Goal: Information Seeking & Learning: Find contact information

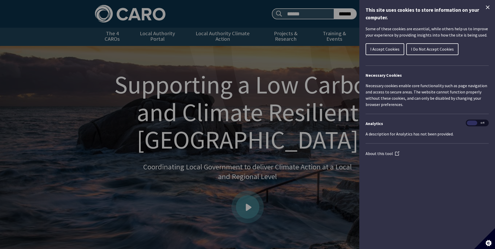
click at [487, 7] on icon "Close Cookie Control" at bounding box center [488, 7] width 4 height 4
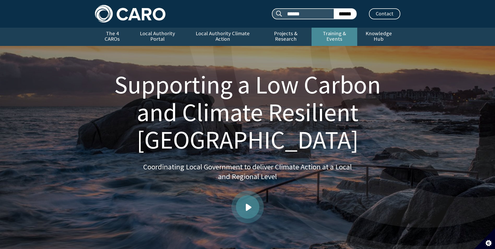
click at [329, 34] on link "Training & Events" at bounding box center [335, 37] width 46 height 18
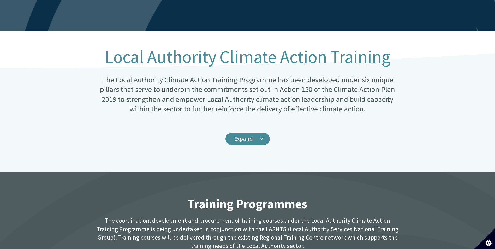
scroll to position [78, 0]
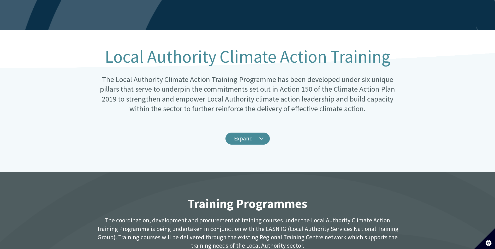
click at [244, 135] on link "Expand" at bounding box center [247, 139] width 44 height 12
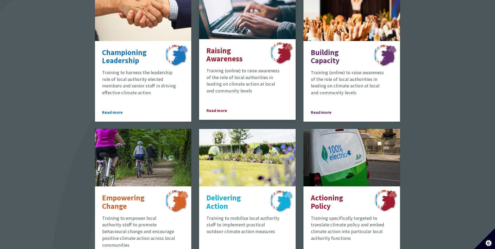
scroll to position [548, 0]
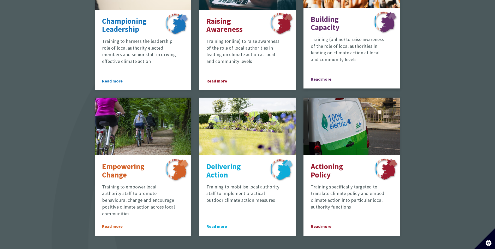
click at [344, 44] on p "Training (online) to raise awareness of the role of local authorities in leadin…" at bounding box center [348, 49] width 74 height 27
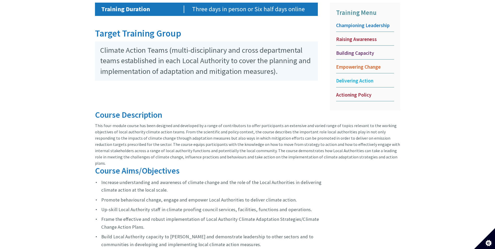
scroll to position [198, 0]
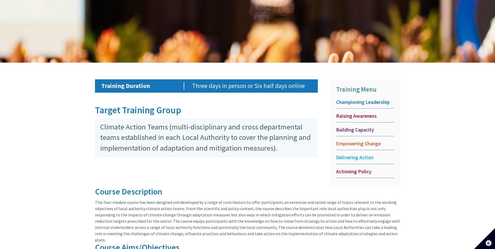
click at [17, 106] on div "Training Duration Three days in person or Six half days online Target Training …" at bounding box center [247, 203] width 495 height 281
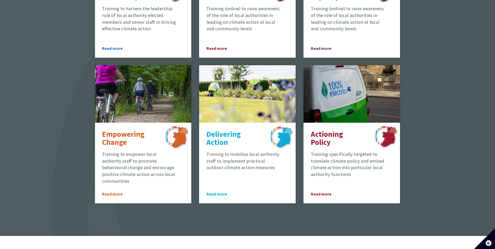
scroll to position [391, 0]
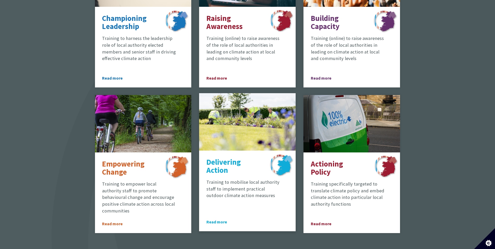
click at [221, 136] on div "Flower bed" at bounding box center [247, 121] width 97 height 57
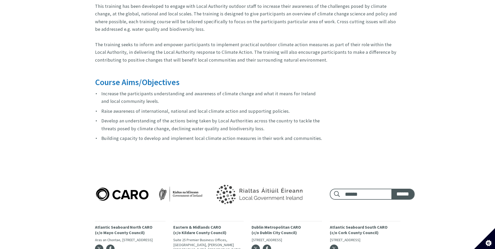
scroll to position [477, 0]
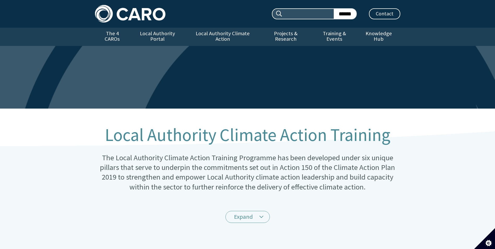
scroll to position [391, 0]
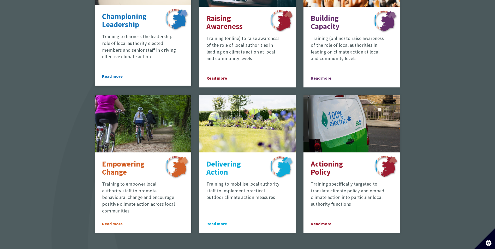
click at [133, 25] on p "Championing Leadership" at bounding box center [128, 21] width 53 height 16
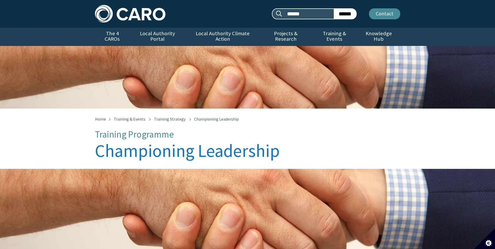
click at [384, 13] on link "Contact" at bounding box center [384, 13] width 31 height 11
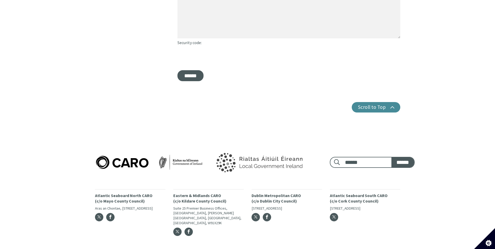
scroll to position [268, 0]
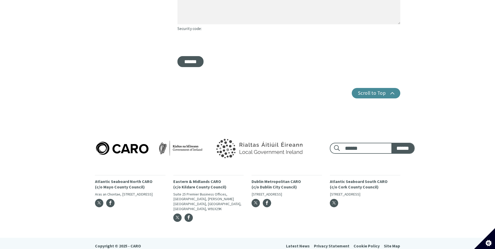
drag, startPoint x: 252, startPoint y: 183, endPoint x: 300, endPoint y: 186, distance: 48.4
click at [300, 186] on p "Dublin Metropolitan CARO (c/o Dublin City Council)" at bounding box center [287, 184] width 70 height 11
copy p "Dublin Metropolitan CARO (c/o Dublin City Council)"
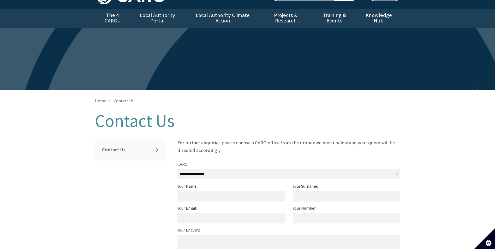
scroll to position [0, 0]
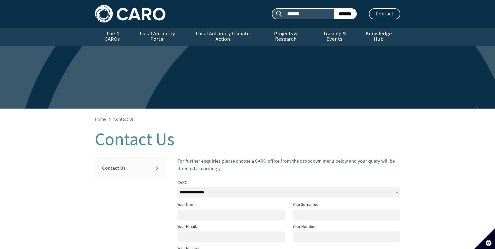
click at [144, 16] on img at bounding box center [130, 13] width 70 height 17
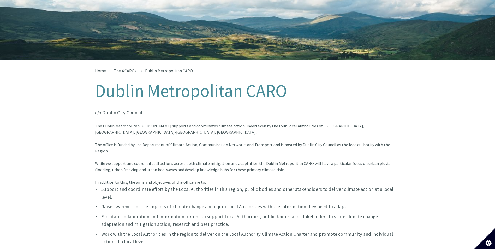
scroll to position [52, 0]
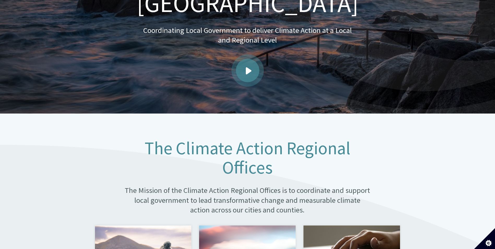
scroll to position [176, 0]
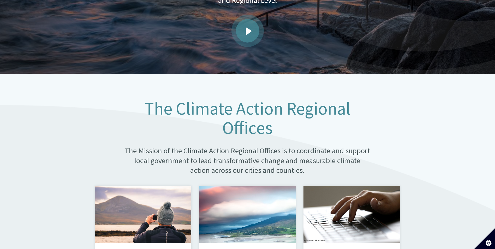
click at [113, 128] on div "The Climate Action Regional Offices The Mission of the Climate Action Regional …" at bounding box center [247, 139] width 305 height 80
